Goal: Information Seeking & Learning: Learn about a topic

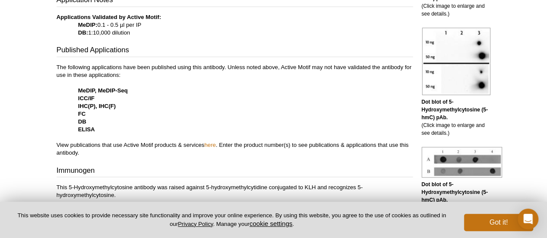
scroll to position [326, 0]
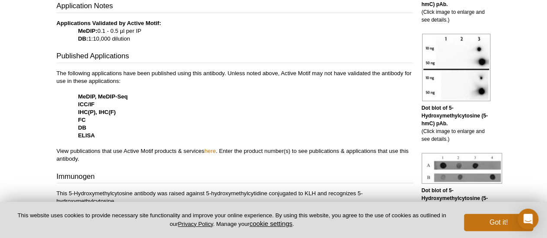
drag, startPoint x: 553, startPoint y: 25, endPoint x: 551, endPoint y: 83, distance: 58.4
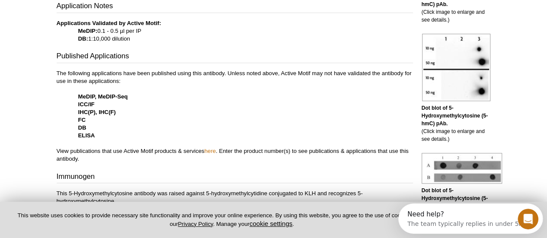
scroll to position [0, 0]
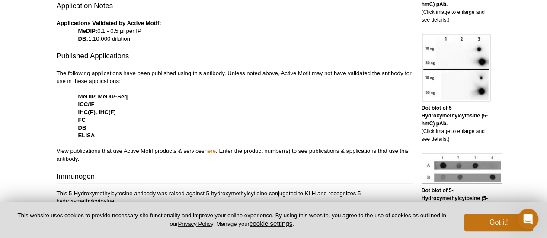
click at [256, 87] on p "The following applications have been published using this antibody. Unless note…" at bounding box center [235, 116] width 356 height 93
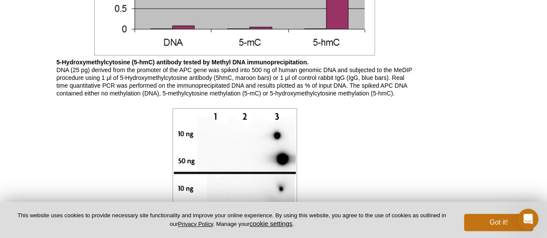
scroll to position [811, 0]
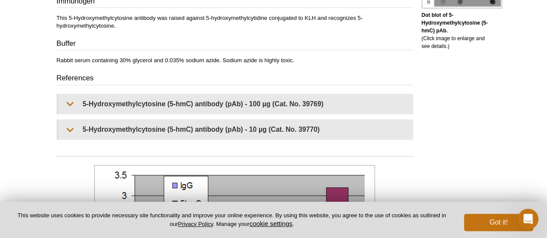
scroll to position [519, 0]
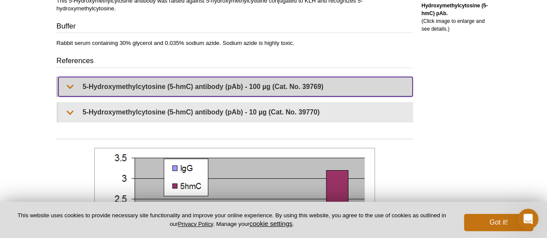
click at [69, 85] on summary "5-Hydroxymethylcytosine (5-hmC) antibody (pAb) - 100 µg (Cat. No. 39769)" at bounding box center [235, 86] width 354 height 19
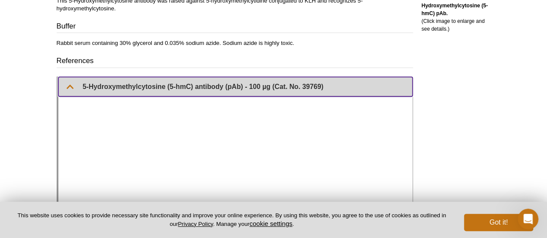
click at [69, 85] on summary "5-Hydroxymethylcytosine (5-hmC) antibody (pAb) - 100 µg (Cat. No. 39769)" at bounding box center [235, 86] width 354 height 19
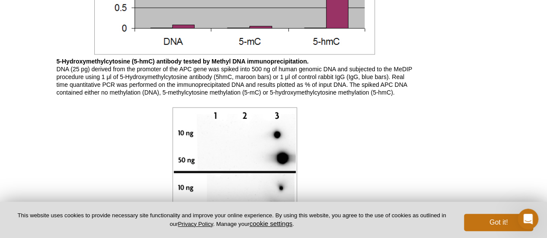
scroll to position [796, 0]
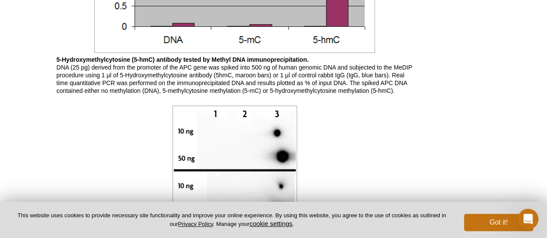
click at [332, 75] on p "5-Hydroxymethylcytosine (5-hmC) antibody tested by Methyl DNA immunoprecipitati…" at bounding box center [235, 74] width 356 height 39
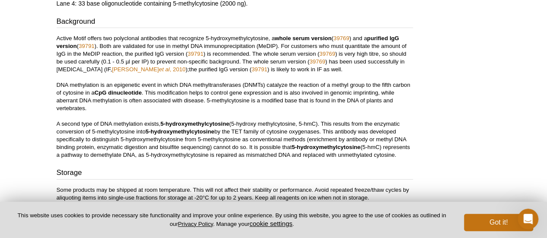
scroll to position [1246, 0]
click at [71, 67] on p "Active Motif offers two polyclonal antibodies that recognize 5-hydroxymethylcyt…" at bounding box center [235, 96] width 356 height 125
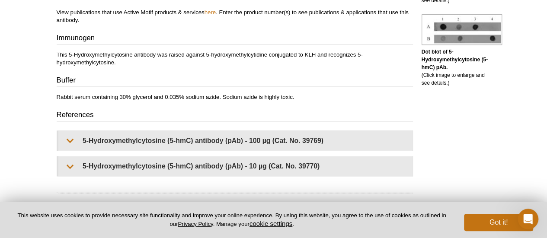
scroll to position [448, 0]
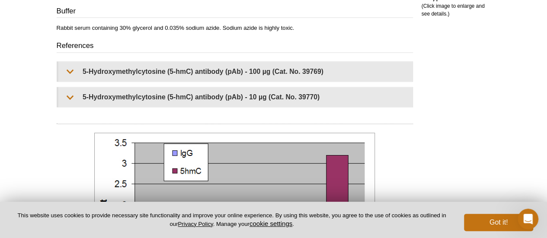
scroll to position [552, 0]
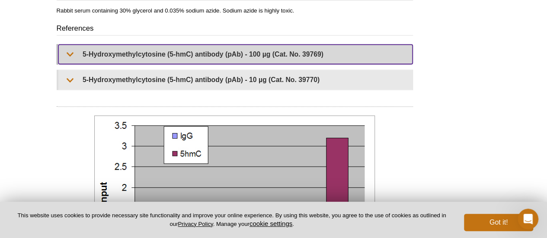
click at [71, 51] on summary "5-Hydroxymethylcytosine (5-hmC) antibody (pAb) - 100 µg (Cat. No. 39769)" at bounding box center [235, 54] width 354 height 19
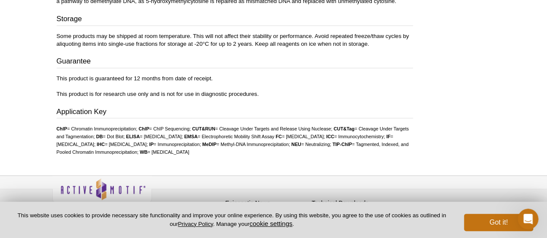
scroll to position [1799, 0]
